Goal: Information Seeking & Learning: Stay updated

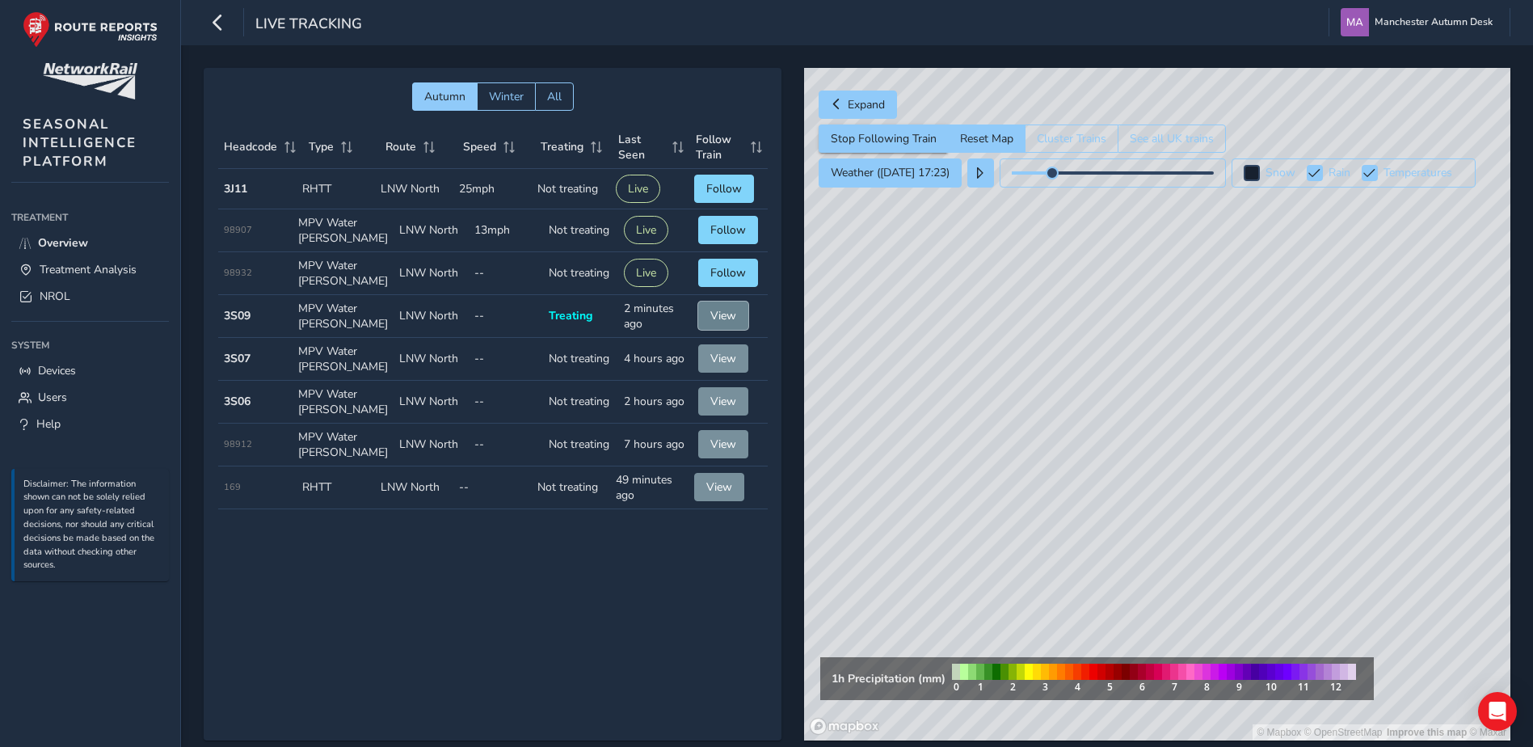
click at [724, 325] on button "View" at bounding box center [723, 315] width 50 height 28
click at [723, 325] on button "View" at bounding box center [723, 315] width 50 height 28
click at [698, 303] on button "View" at bounding box center [723, 315] width 50 height 28
click at [718, 311] on span "View" at bounding box center [723, 315] width 26 height 15
click at [723, 312] on span "View" at bounding box center [723, 315] width 26 height 15
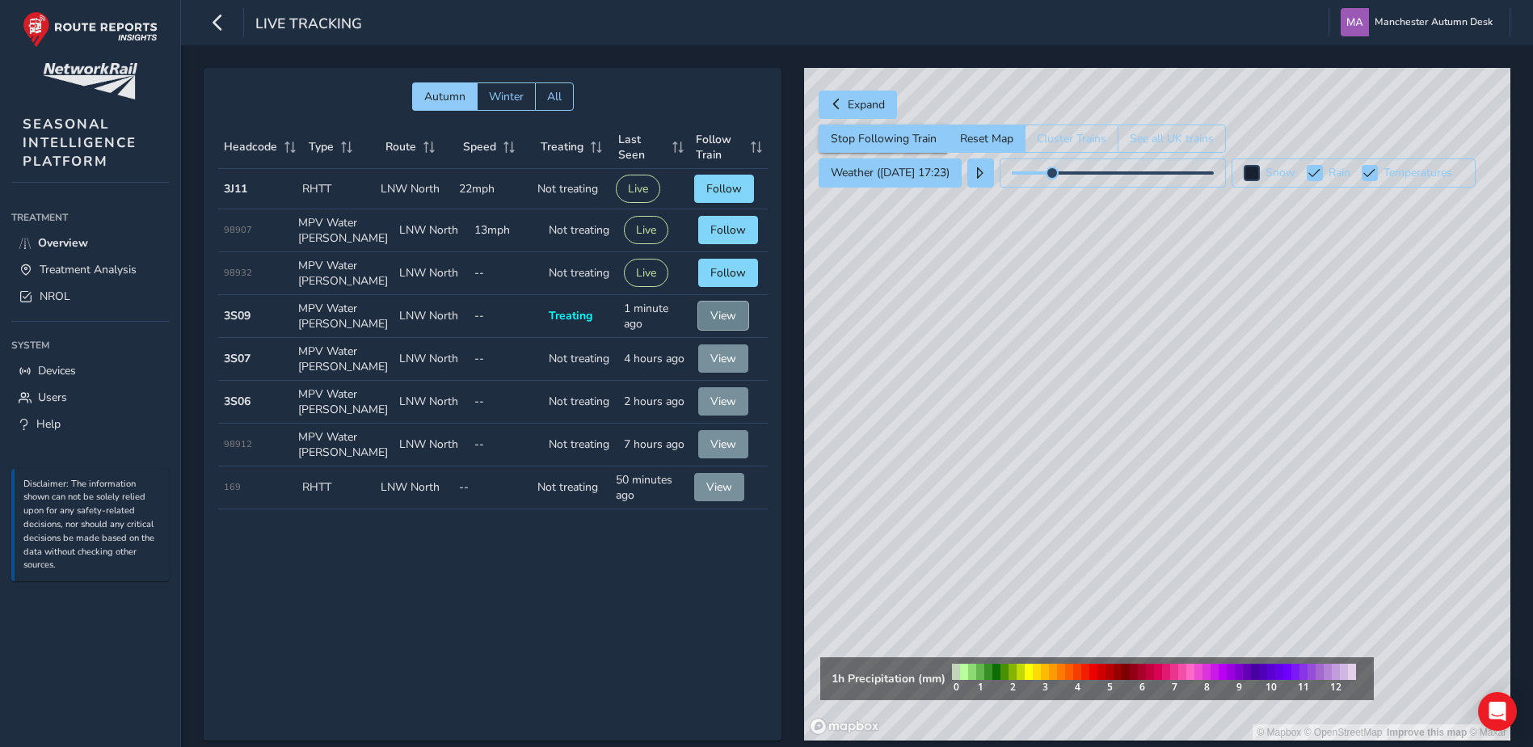
click at [723, 312] on span "View" at bounding box center [723, 315] width 26 height 15
click at [1291, 539] on div "© Mapbox © OpenStreetMap Improve this map © Maxar" at bounding box center [1157, 404] width 706 height 672
click at [1151, 404] on div "© Mapbox © OpenStreetMap Improve this map © Maxar" at bounding box center [1157, 404] width 706 height 672
click at [1169, 368] on div "© Mapbox © OpenStreetMap Improve this map © Maxar" at bounding box center [1157, 404] width 706 height 672
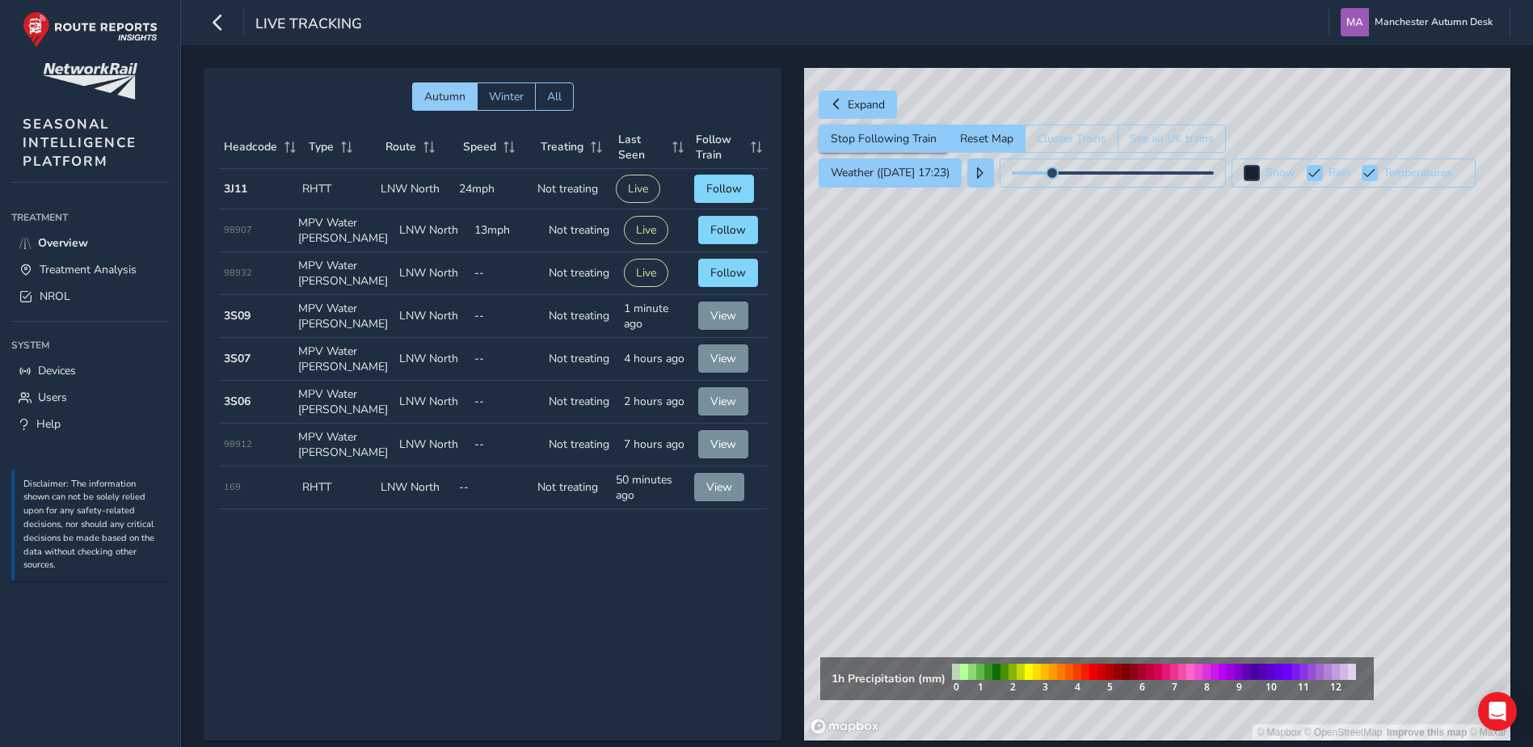
click at [1197, 329] on div "© Mapbox © OpenStreetMap Improve this map © Maxar" at bounding box center [1157, 404] width 706 height 672
click at [1174, 384] on div "© Mapbox © OpenStreetMap Improve this map © Maxar" at bounding box center [1157, 404] width 706 height 672
click at [1207, 368] on div "© Mapbox © OpenStreetMap Improve this map © Maxar" at bounding box center [1157, 404] width 706 height 672
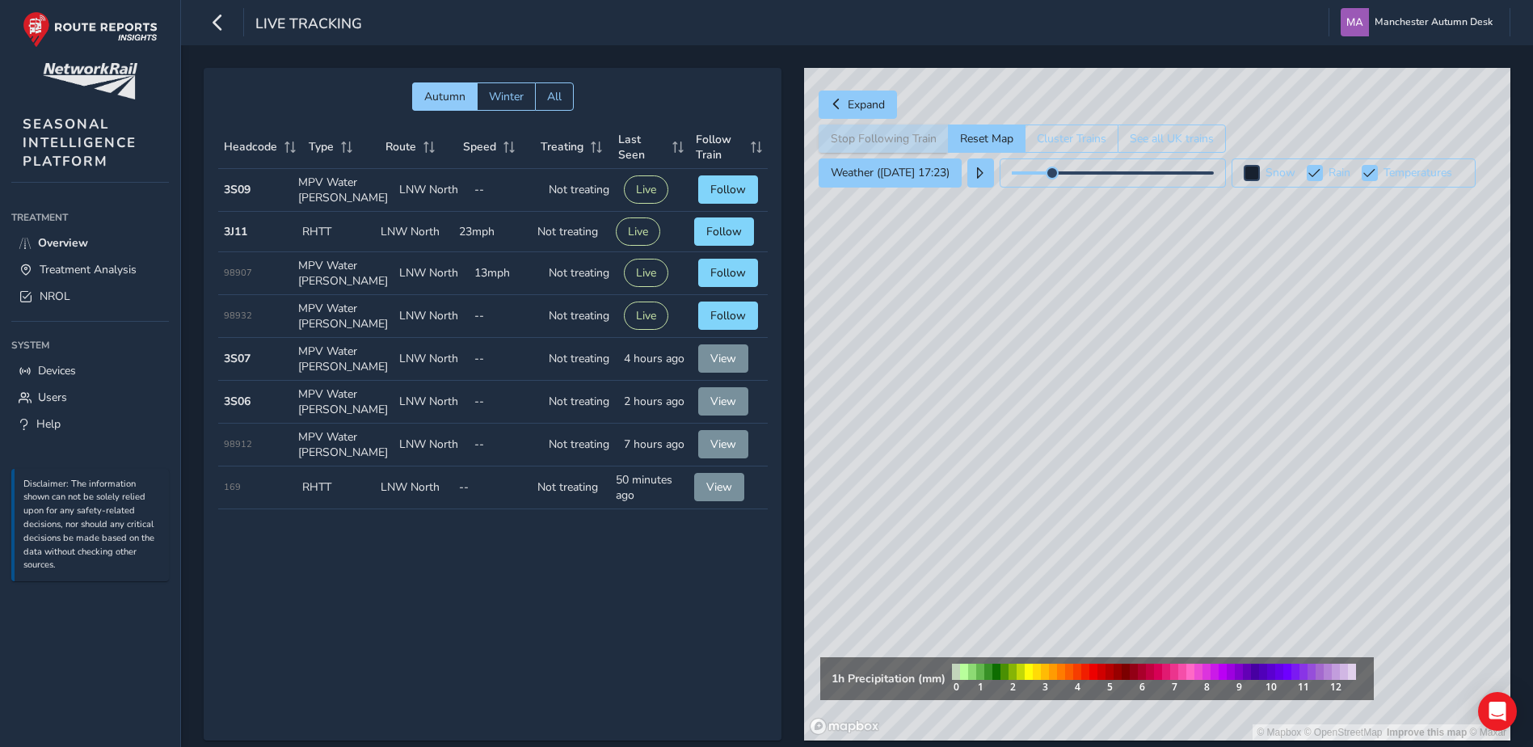
click at [1157, 413] on div "© Mapbox © OpenStreetMap Improve this map © Maxar" at bounding box center [1157, 404] width 706 height 672
click at [1404, 583] on div "© Mapbox © OpenStreetMap Improve this map © Maxar" at bounding box center [1157, 404] width 706 height 672
click at [743, 195] on button "Follow" at bounding box center [728, 189] width 60 height 28
click at [733, 195] on span "Following" at bounding box center [724, 189] width 51 height 15
click at [735, 243] on button "Follow" at bounding box center [724, 231] width 60 height 28
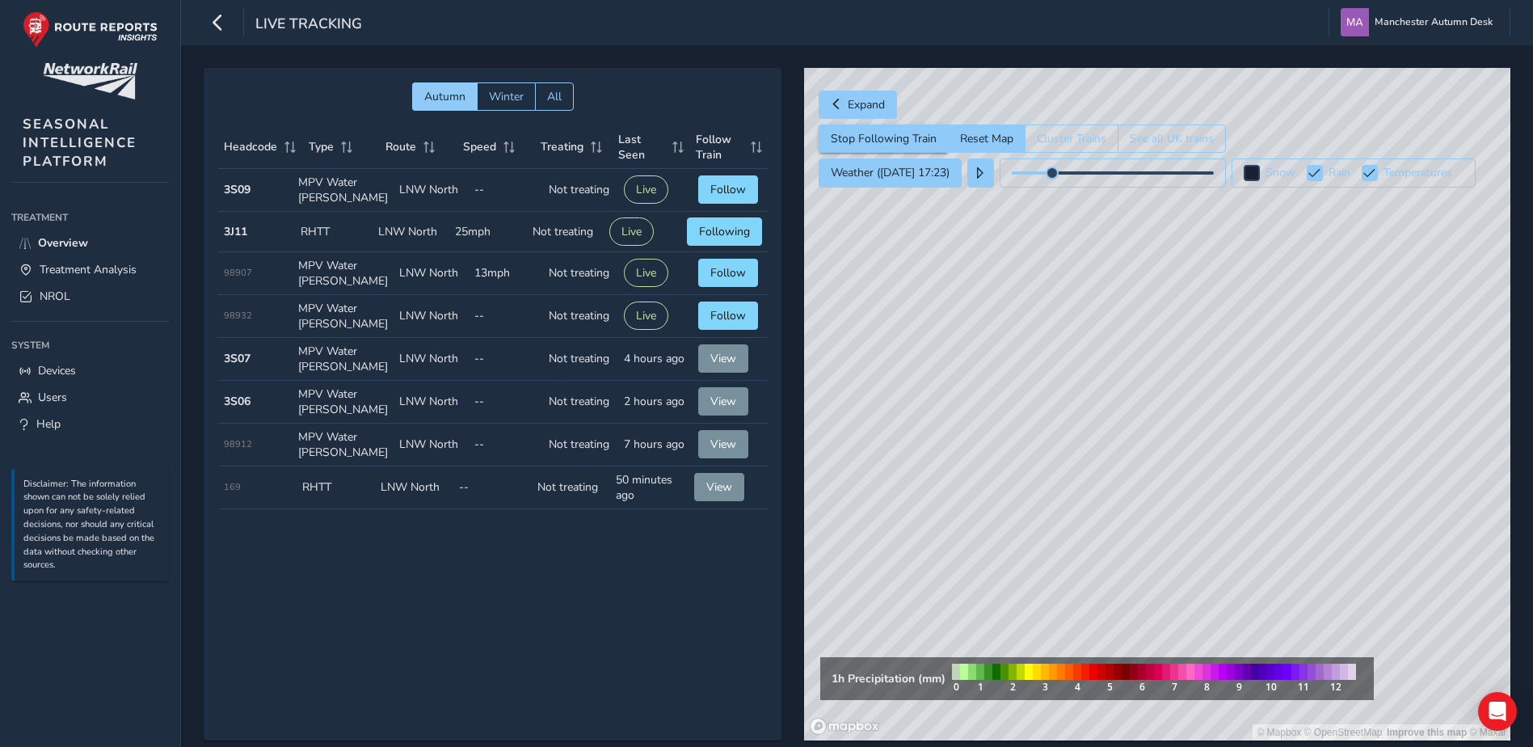
click at [734, 257] on td "Follow Train Follow" at bounding box center [730, 273] width 75 height 43
click at [727, 275] on span "Follow" at bounding box center [728, 272] width 36 height 15
click at [730, 300] on td "Follow Train Follow" at bounding box center [730, 316] width 75 height 43
click at [727, 361] on span "View" at bounding box center [723, 358] width 26 height 15
click at [726, 399] on span "View" at bounding box center [723, 401] width 26 height 15
